Goal: Find specific page/section: Find specific page/section

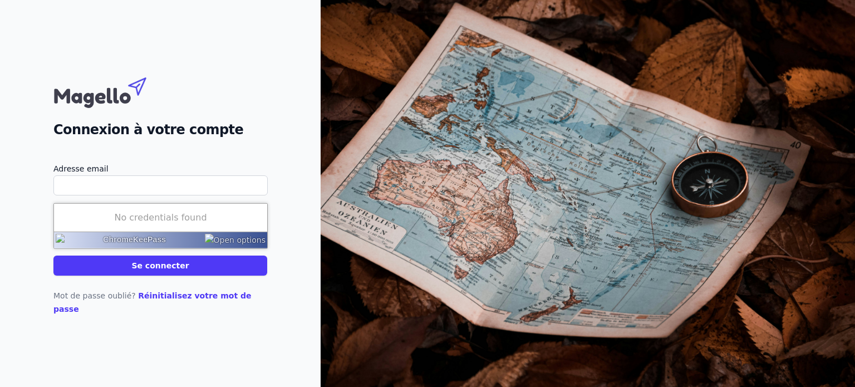
click at [69, 189] on input "Adresse email" at bounding box center [160, 185] width 214 height 20
type input "[EMAIL_ADDRESS][DOMAIN_NAME]"
click at [191, 157] on div "Connexion à votre compte Adresse email [EMAIL_ADDRESS][DOMAIN_NAME] Mot de pass…" at bounding box center [160, 194] width 214 height 244
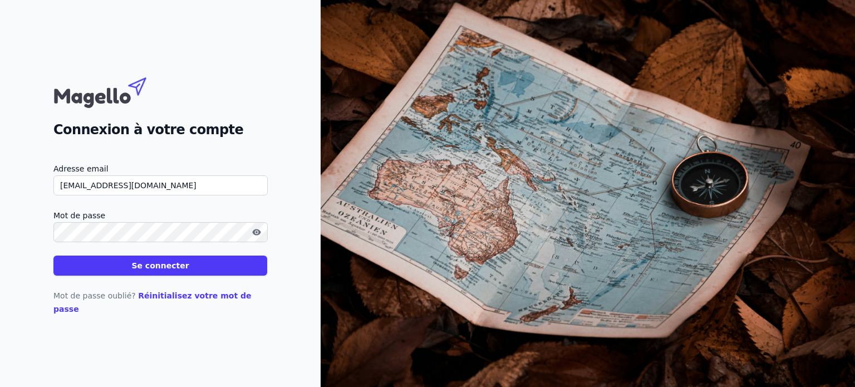
click at [133, 267] on button "Se connecter" at bounding box center [160, 266] width 214 height 20
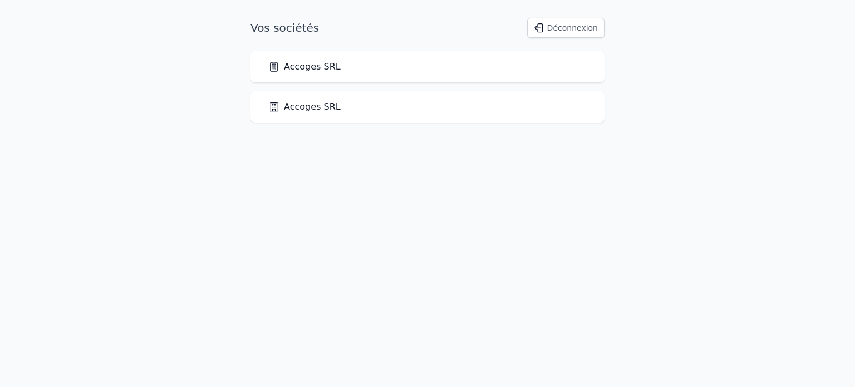
click at [294, 66] on link "Accoges SRL" at bounding box center [304, 66] width 72 height 13
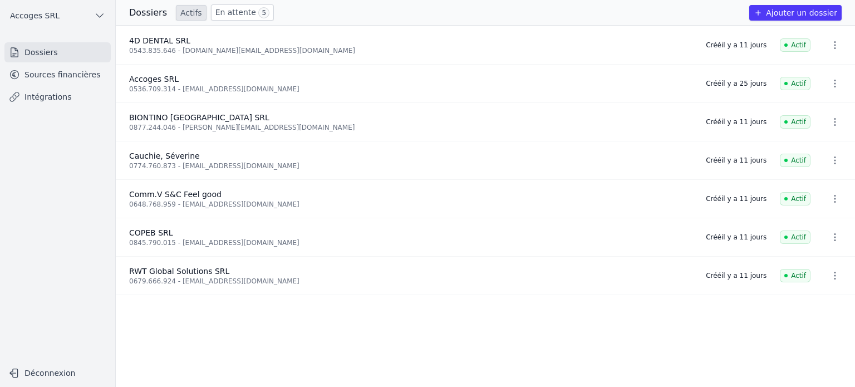
click at [19, 73] on icon at bounding box center [14, 74] width 11 height 11
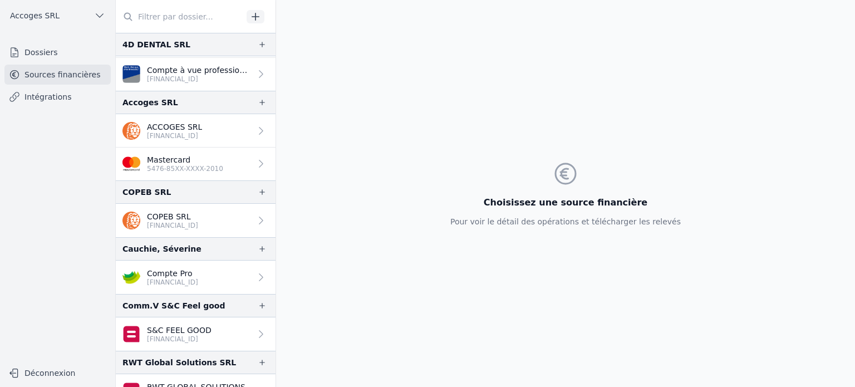
scroll to position [49, 0]
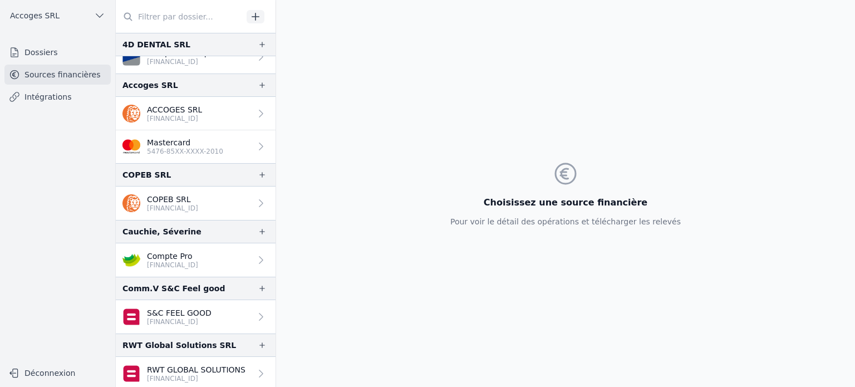
click at [211, 315] on link "S&C FEEL GOOD [FINANCIAL_ID]" at bounding box center [196, 316] width 160 height 33
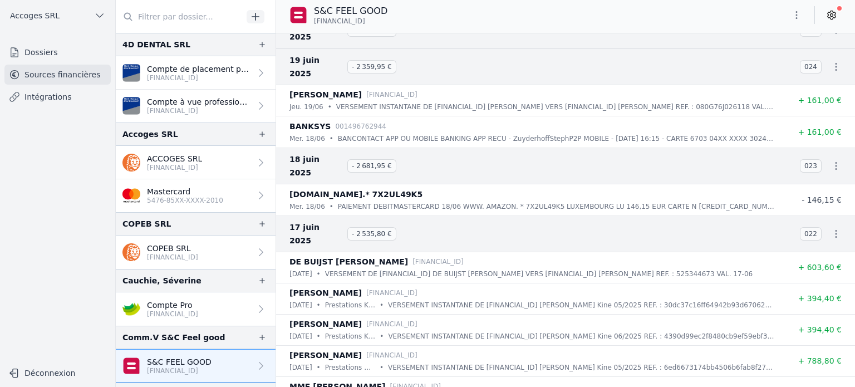
click at [183, 158] on p "ACCOGES SRL" at bounding box center [174, 158] width 55 height 11
